Goal: Check status: Check status

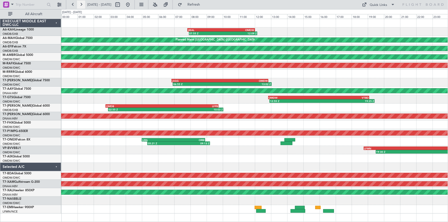
click at [81, 4] on button at bounding box center [81, 5] width 8 height 8
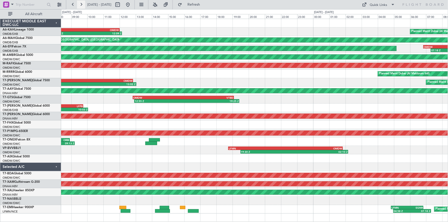
click at [81, 4] on button at bounding box center [81, 5] width 8 height 8
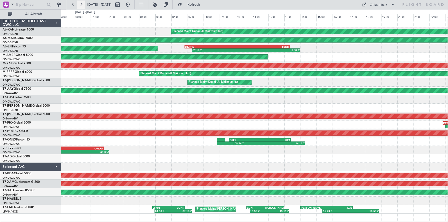
click at [81, 4] on button at bounding box center [81, 5] width 8 height 8
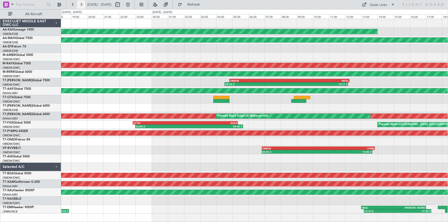
click at [81, 4] on button at bounding box center [81, 5] width 8 height 8
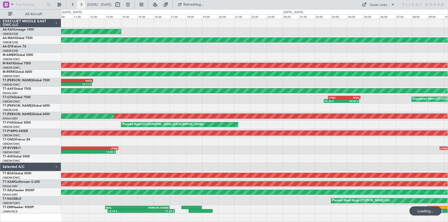
click at [81, 4] on button at bounding box center [81, 5] width 8 height 8
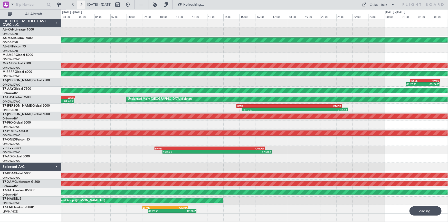
click at [81, 4] on button at bounding box center [81, 5] width 8 height 8
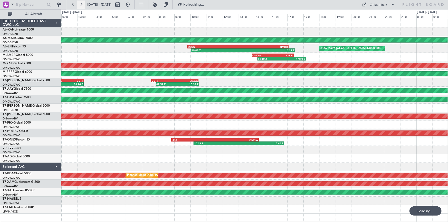
click at [81, 4] on button at bounding box center [81, 5] width 8 height 8
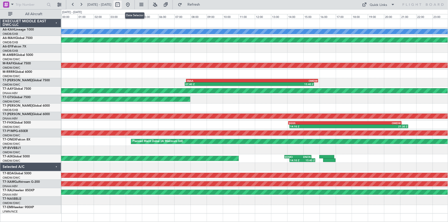
click at [122, 5] on button at bounding box center [117, 5] width 8 height 8
select select "8"
select select "2025"
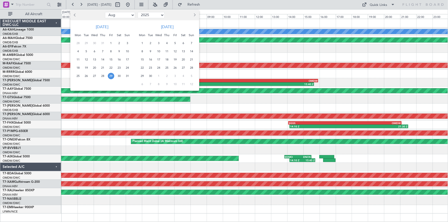
click at [194, 15] on span "Next month" at bounding box center [194, 14] width 3 height 3
click at [159, 44] on span "1" at bounding box center [158, 43] width 6 height 6
click at [123, 15] on select "Jan Feb Mar Apr May Jun [DATE] Aug Sep Oct Nov Dec" at bounding box center [120, 15] width 30 height 6
select select "10"
click at [105, 12] on select "Jan Feb Mar Apr May Jun [DATE] Aug Sep Oct Nov Dec" at bounding box center [120, 15] width 30 height 6
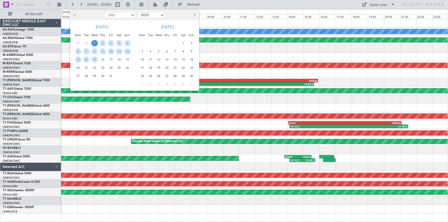
click at [145, 3] on div at bounding box center [224, 111] width 448 height 222
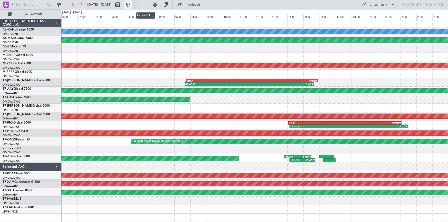
click at [132, 4] on button at bounding box center [128, 5] width 8 height 8
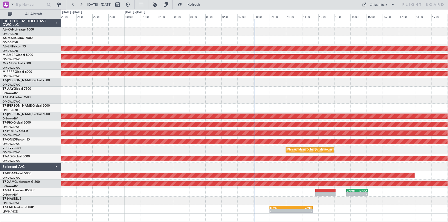
click at [249, 85] on div at bounding box center [254, 82] width 387 height 8
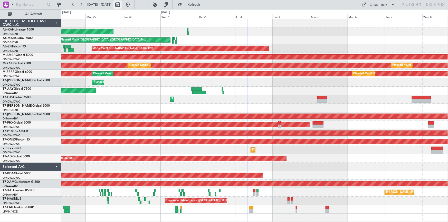
click at [122, 5] on button at bounding box center [117, 5] width 8 height 8
select select "9"
select select "2025"
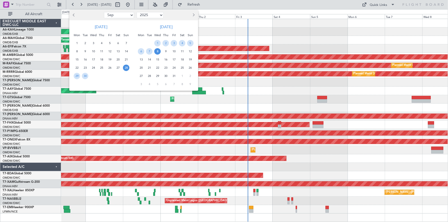
click at [225, 34] on div at bounding box center [224, 111] width 448 height 222
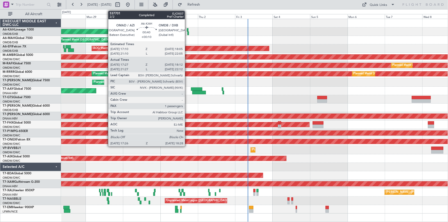
click at [187, 29] on div at bounding box center [188, 30] width 2 height 4
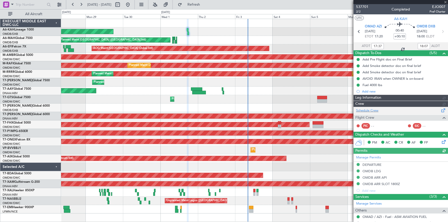
type input "[PERSON_NAME] ([PERSON_NAME])"
type input "7399"
type input "[PERSON_NAME] ([PERSON_NAME])"
type input "7399"
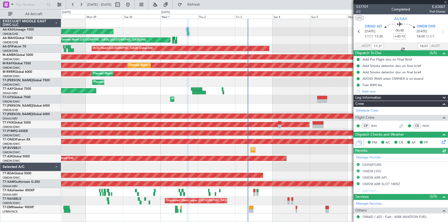
click at [445, 2] on div at bounding box center [400, 2] width 94 height 4
type input "[PERSON_NAME] ([PERSON_NAME])"
type input "7399"
type input "[PERSON_NAME] ([PERSON_NAME])"
type input "7399"
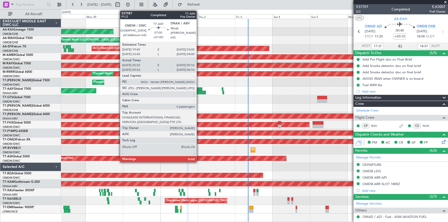
click at [199, 92] on div at bounding box center [199, 93] width 14 height 4
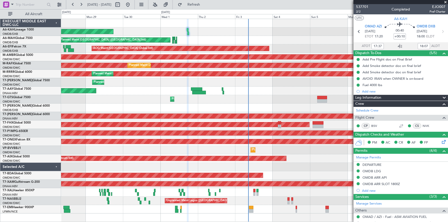
type input "[PERSON_NAME] ([PERSON_NAME])"
type input "7399"
type input "[PERSON_NAME] ([PERSON_NAME])"
type input "7399"
click at [24, 64] on link "M-RAFI Global 7500" at bounding box center [17, 63] width 28 height 3
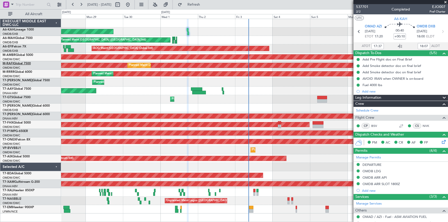
type input "[PERSON_NAME] ([PERSON_NAME])"
type input "7399"
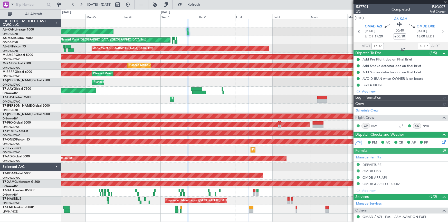
type input "[PERSON_NAME] ([PERSON_NAME])"
type input "7399"
type input "[PERSON_NAME] ([PERSON_NAME])"
type input "7399"
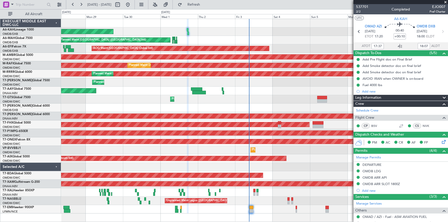
type input "[PERSON_NAME] ([PERSON_NAME])"
type input "7399"
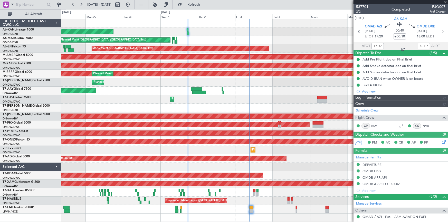
type input "[PERSON_NAME] ([PERSON_NAME])"
type input "7399"
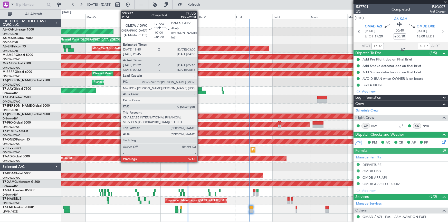
click at [200, 93] on div at bounding box center [199, 93] width 14 height 4
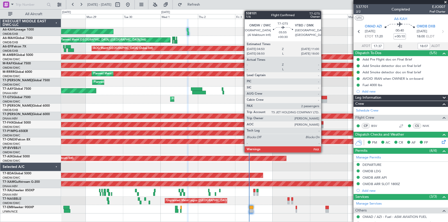
click at [323, 99] on div at bounding box center [322, 101] width 10 height 4
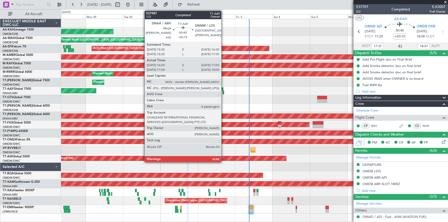
click at [223, 93] on div at bounding box center [223, 93] width 2 height 4
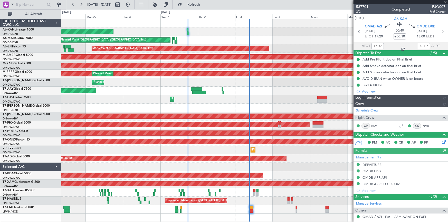
type input "[PERSON_NAME] ([PERSON_NAME])"
type input "7399"
type input "[PERSON_NAME] ([PERSON_NAME])"
type input "7399"
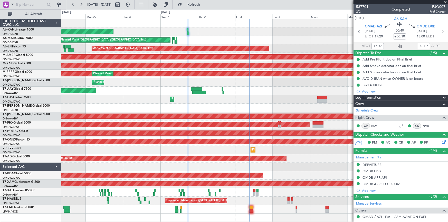
type input "[PERSON_NAME] ([PERSON_NAME])"
type input "7399"
type input "[PERSON_NAME] ([PERSON_NAME])"
type input "7399"
type input "[PERSON_NAME] ([PERSON_NAME])"
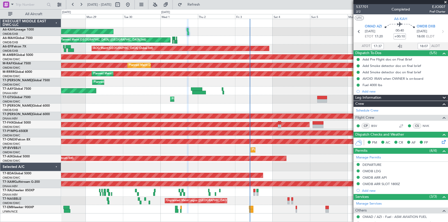
type input "7399"
type input "[PERSON_NAME] ([PERSON_NAME])"
type input "7399"
